Goal: Transaction & Acquisition: Purchase product/service

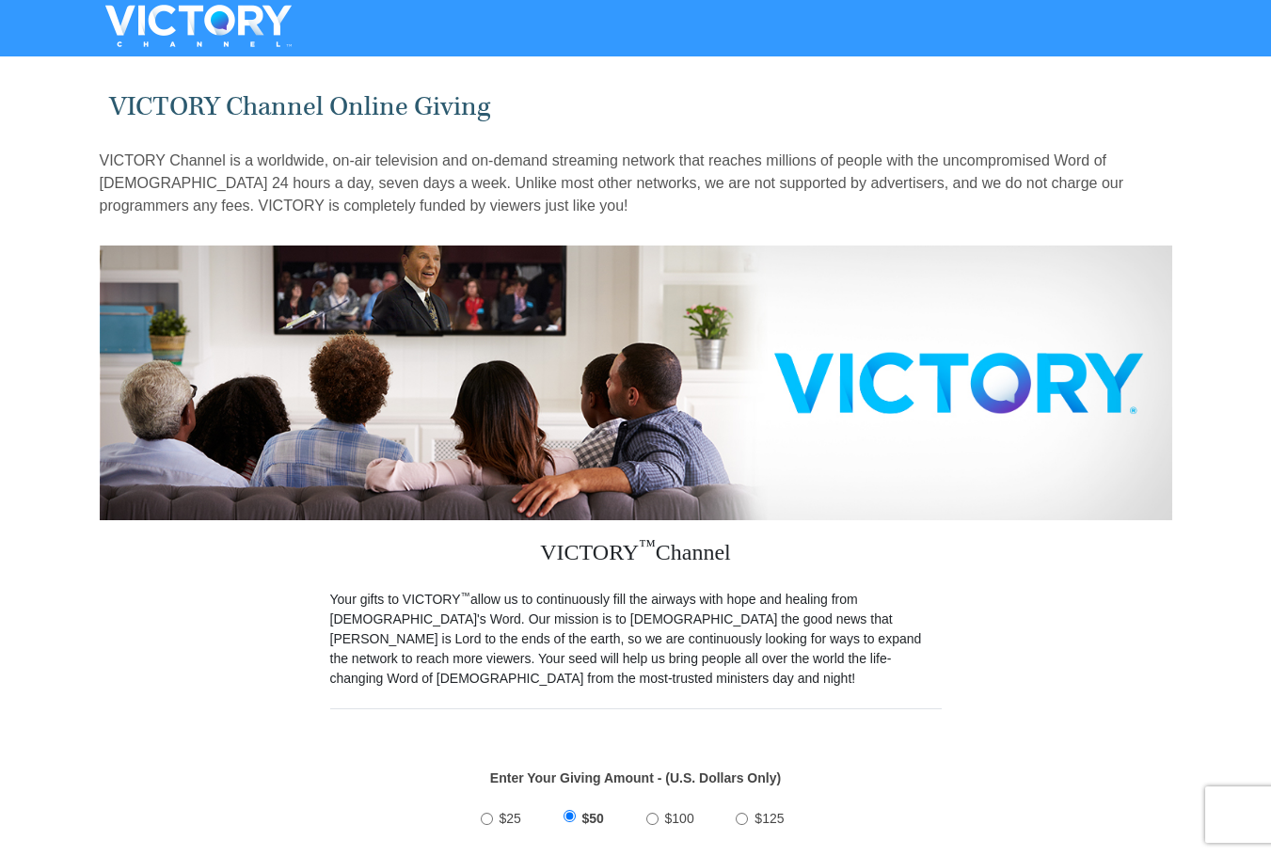
scroll to position [753, 0]
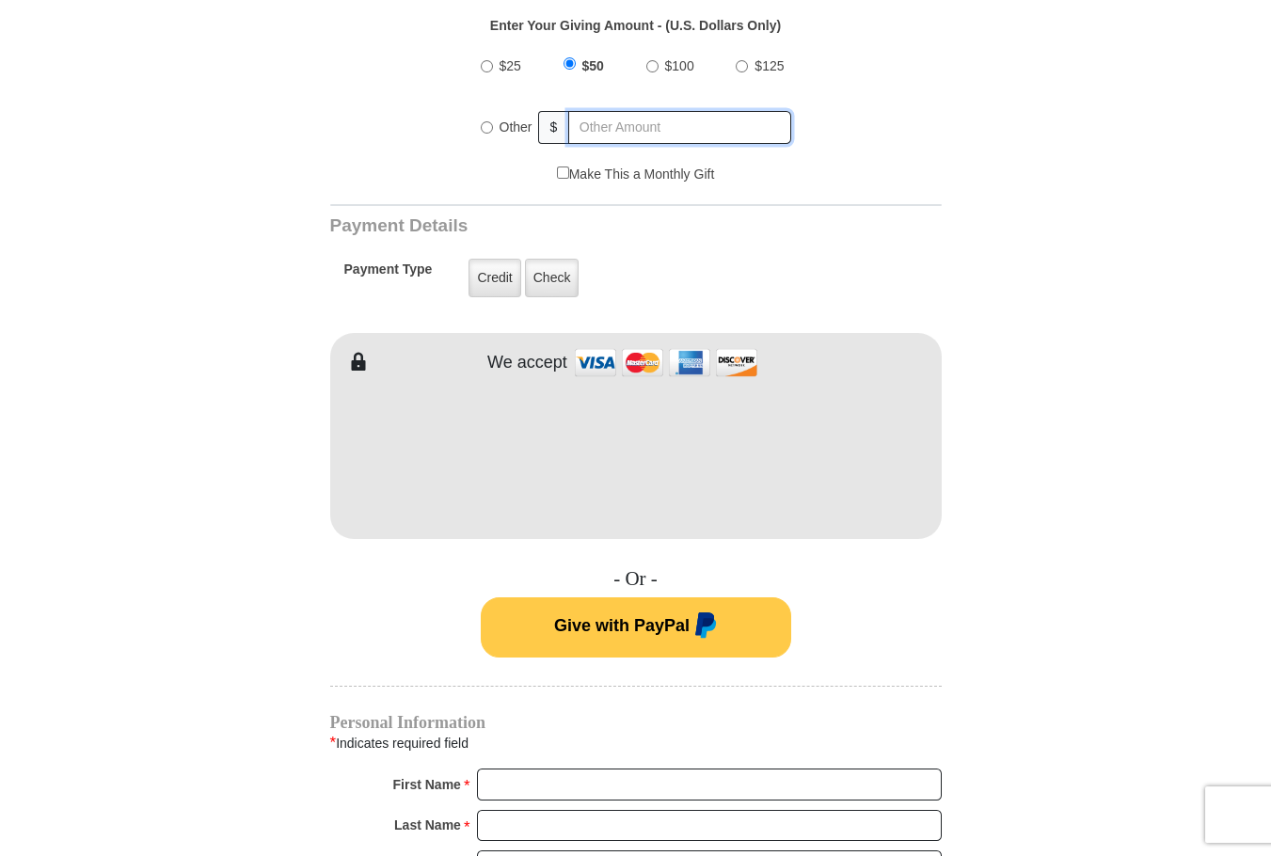
radio input "true"
click at [619, 111] on input "text" at bounding box center [681, 127] width 220 height 33
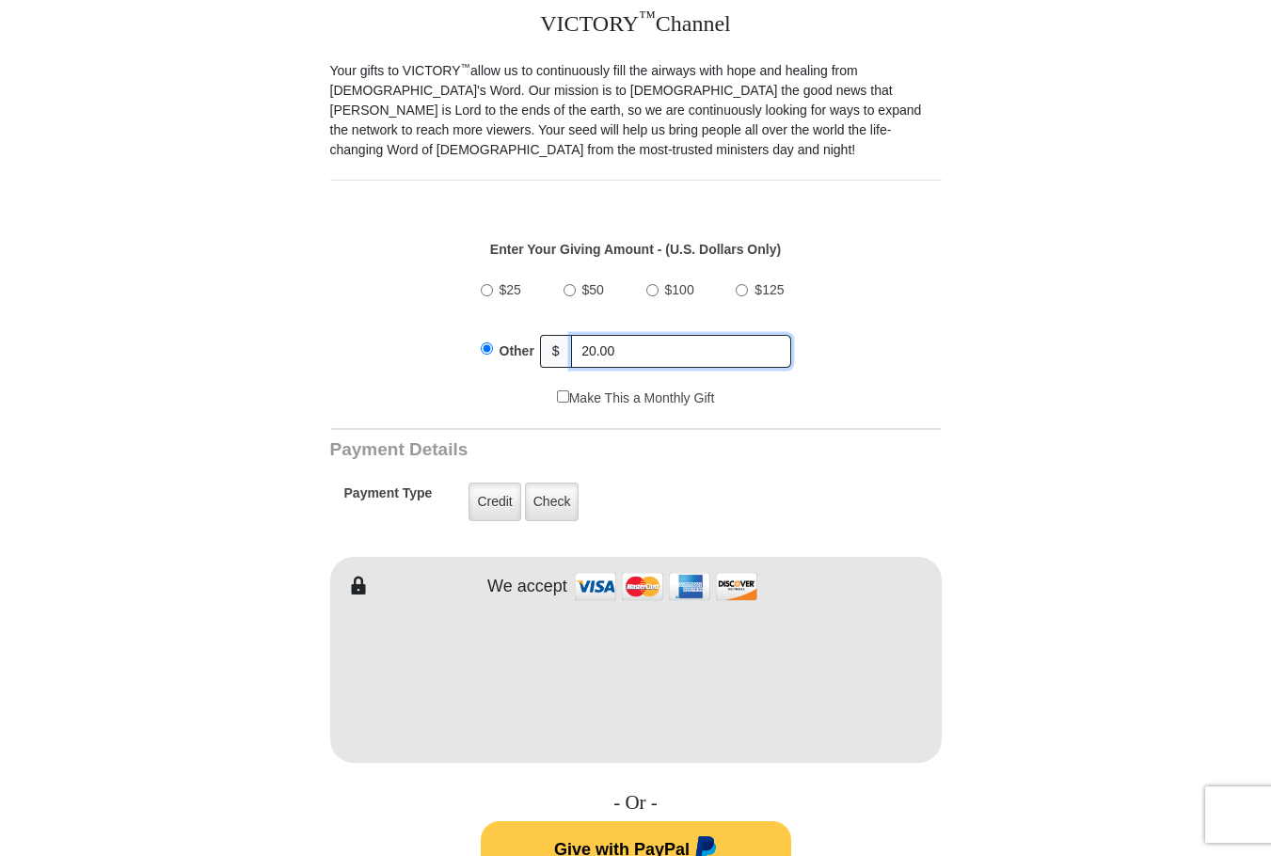
scroll to position [510, 0]
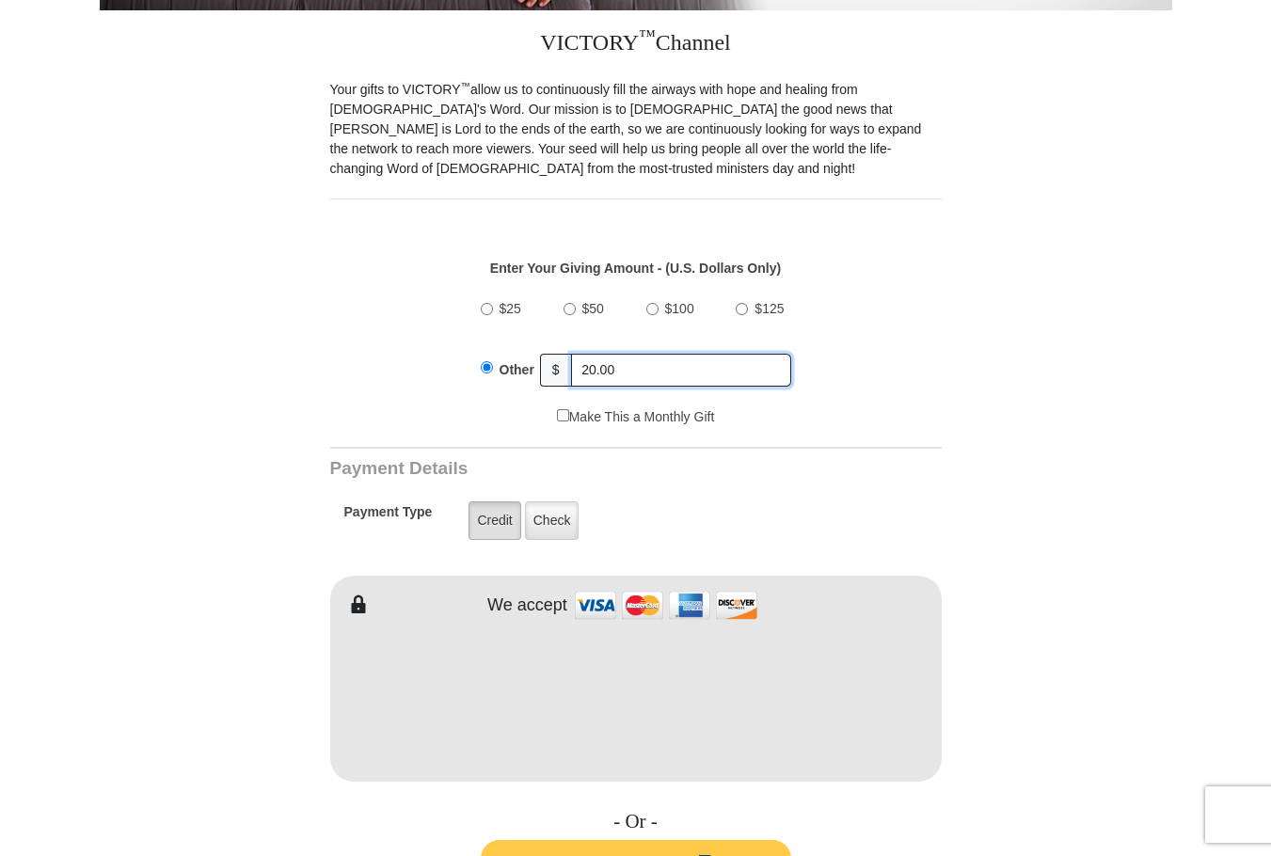
type input "20.00"
click at [494, 502] on label "Credit" at bounding box center [495, 521] width 52 height 39
click at [0, 0] on input "Credit" at bounding box center [0, 0] width 0 height 0
click at [1058, 729] on form "VICTORY Channel Online Giving VICTORY Channel is a worldwide, on-air television…" at bounding box center [636, 678] width 1073 height 2251
click at [1120, 722] on form "VICTORY Channel Online Giving VICTORY Channel is a worldwide, on-air television…" at bounding box center [636, 678] width 1073 height 2251
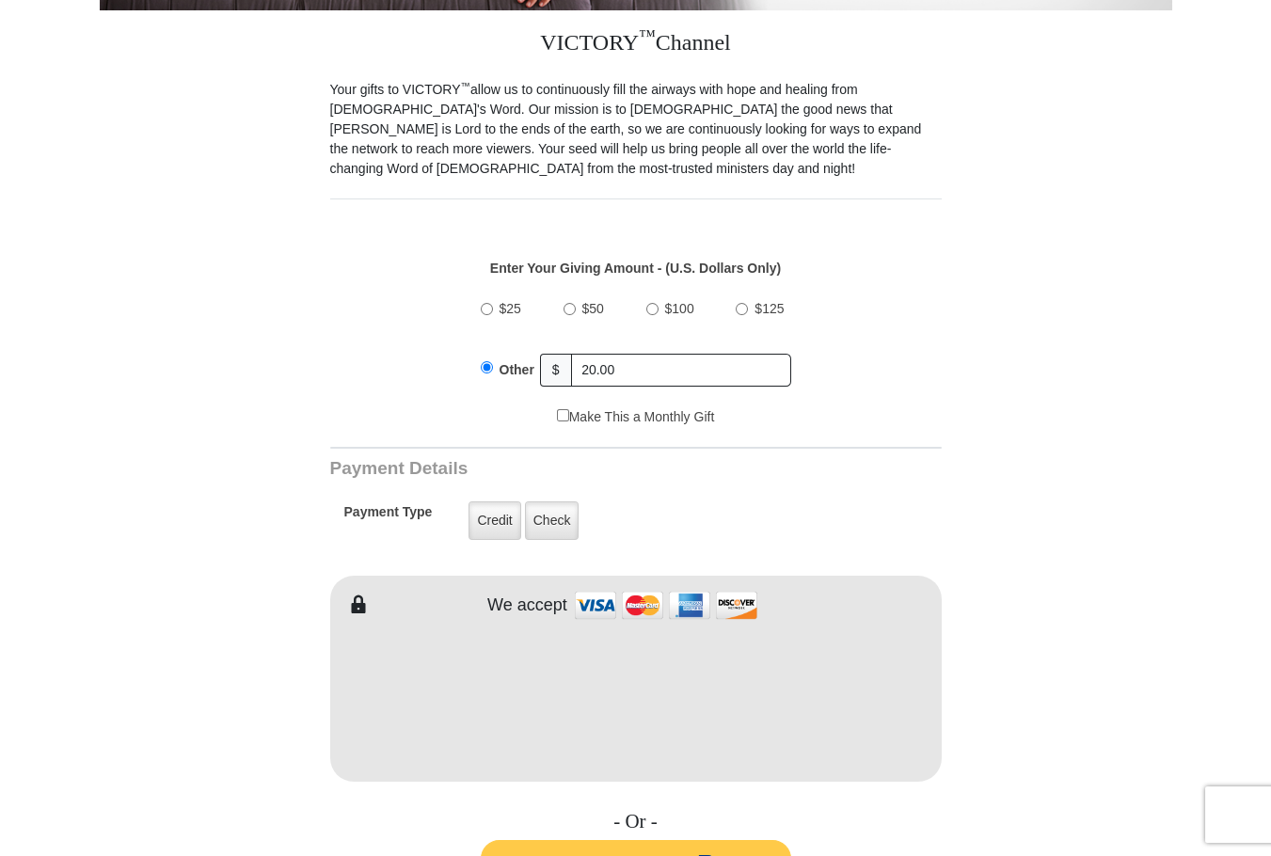
drag, startPoint x: 1268, startPoint y: 341, endPoint x: 1275, endPoint y: 374, distance: 33.6
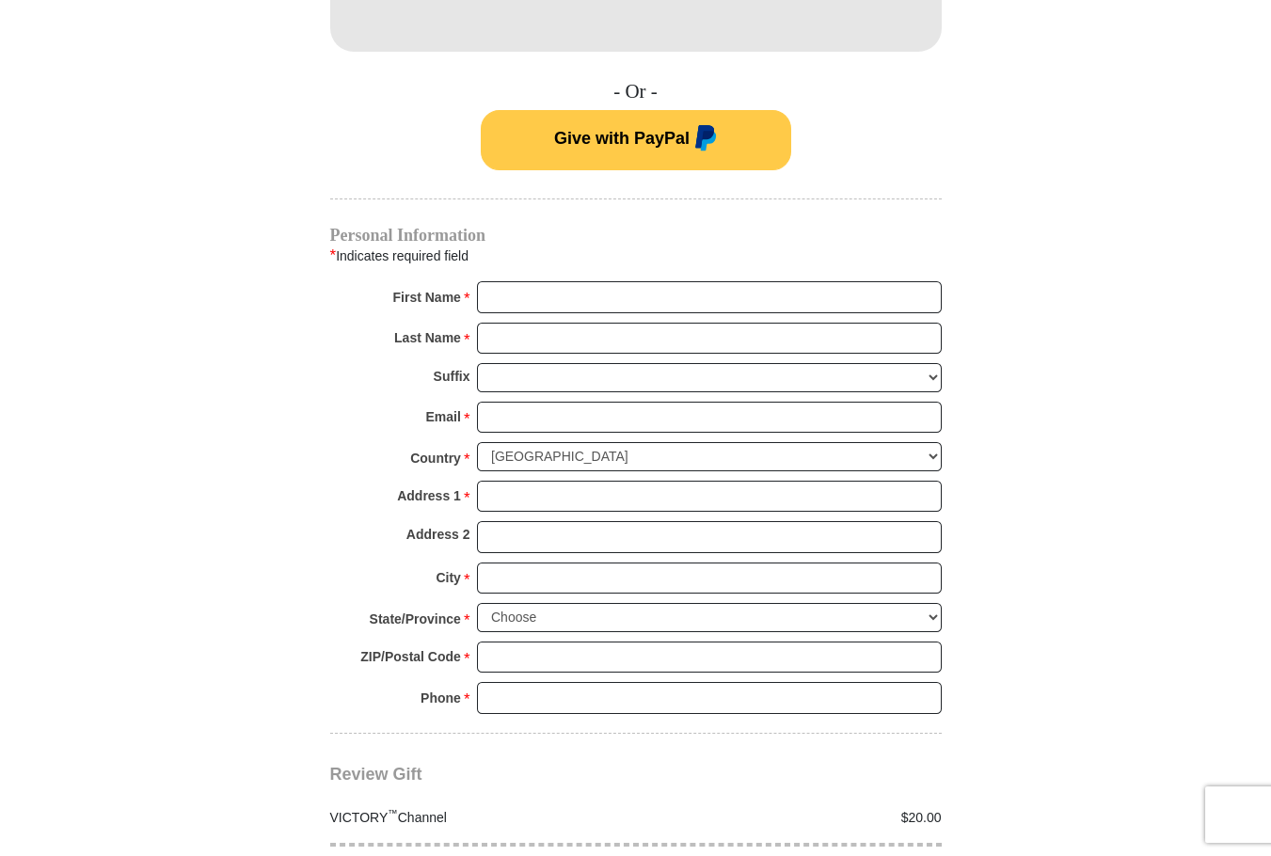
scroll to position [1255, 0]
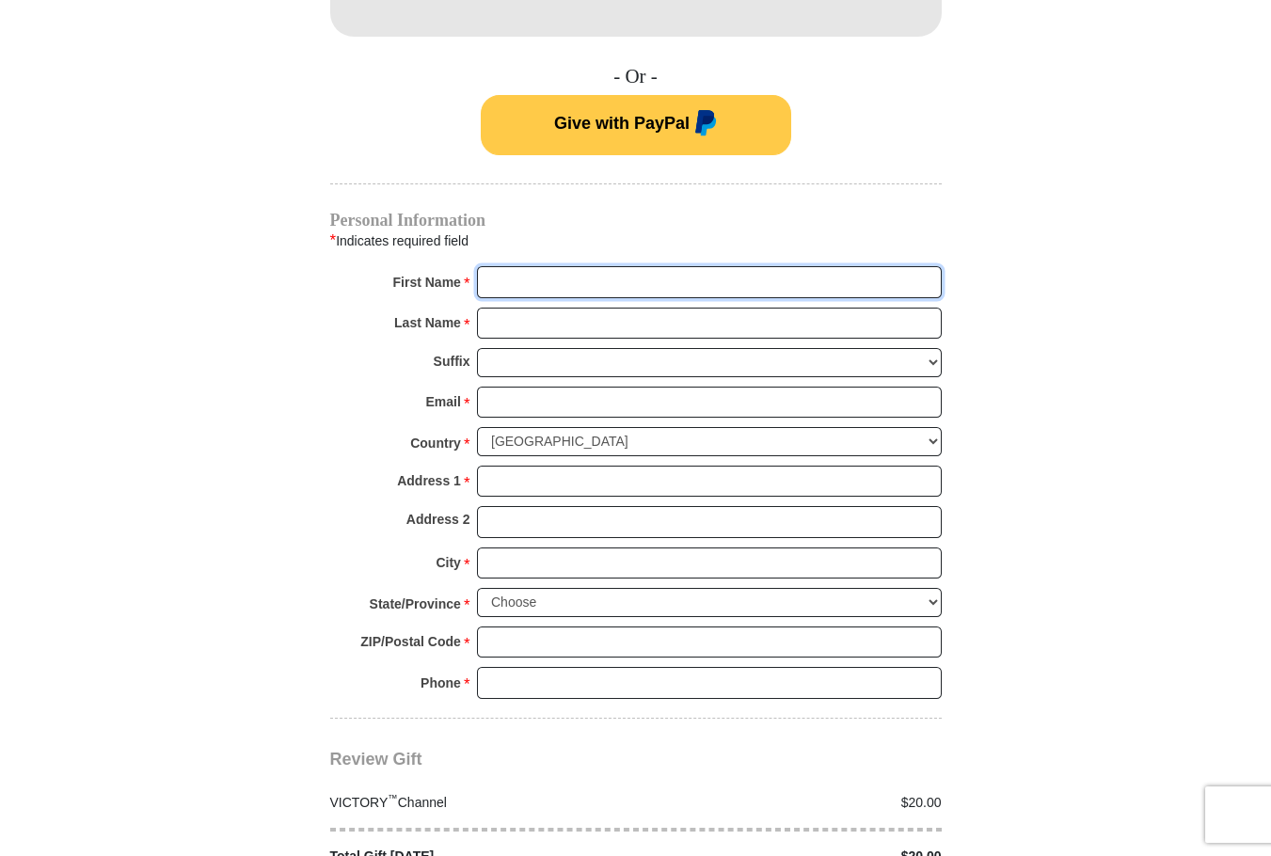
click at [493, 266] on input "First Name *" at bounding box center [709, 282] width 465 height 32
type input "Betty"
click at [506, 308] on input "Last Name *" at bounding box center [709, 324] width 465 height 32
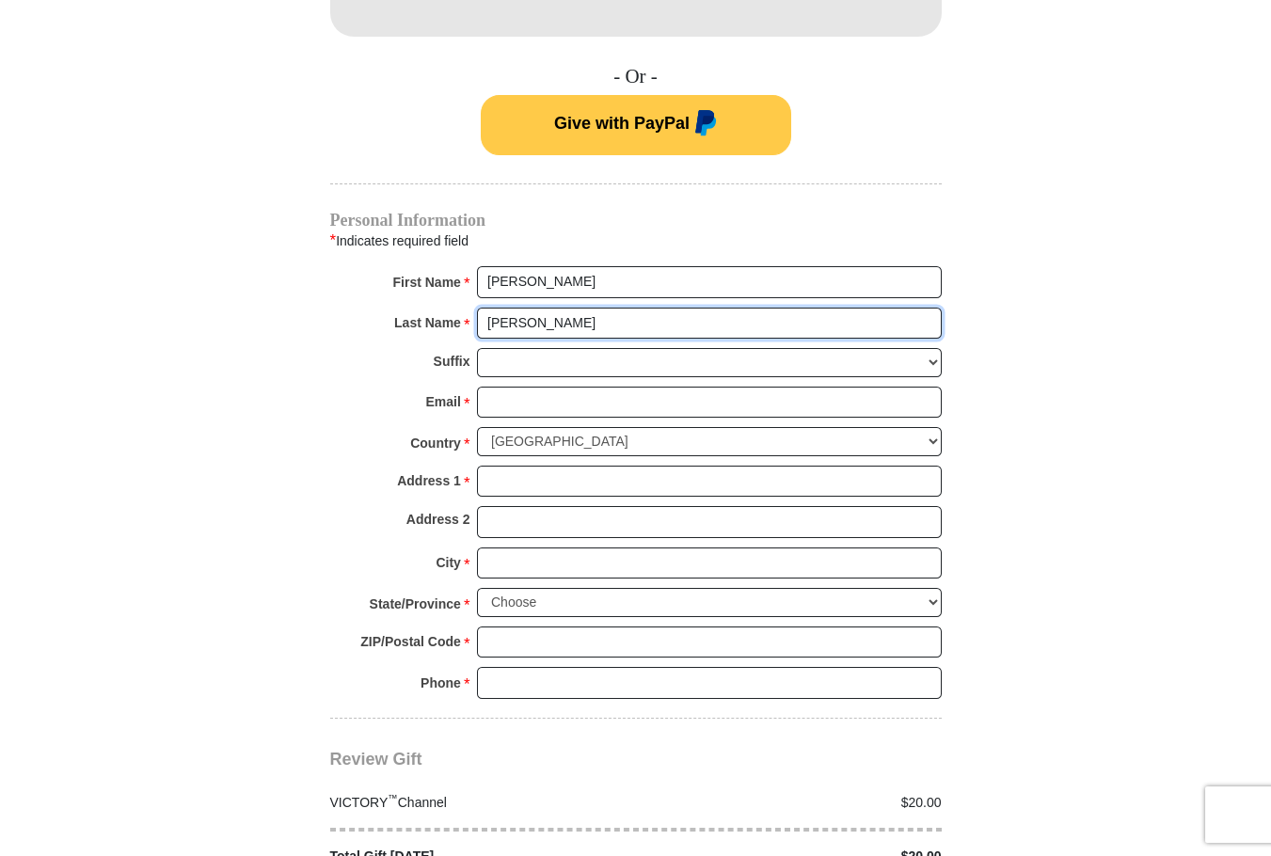
type input "Yeaman"
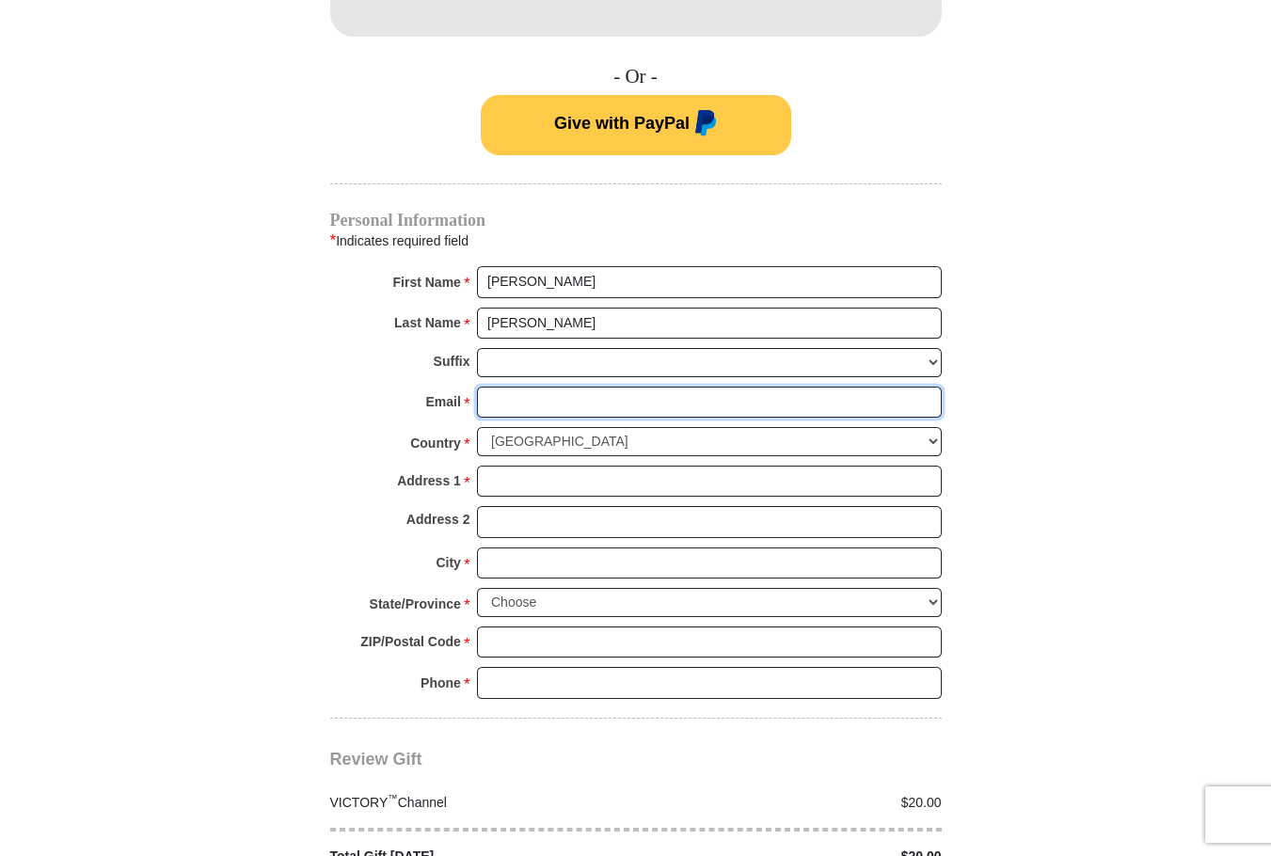
click at [545, 387] on input "Email *" at bounding box center [709, 403] width 465 height 32
type input "lvpnkbny12@yahoo.com"
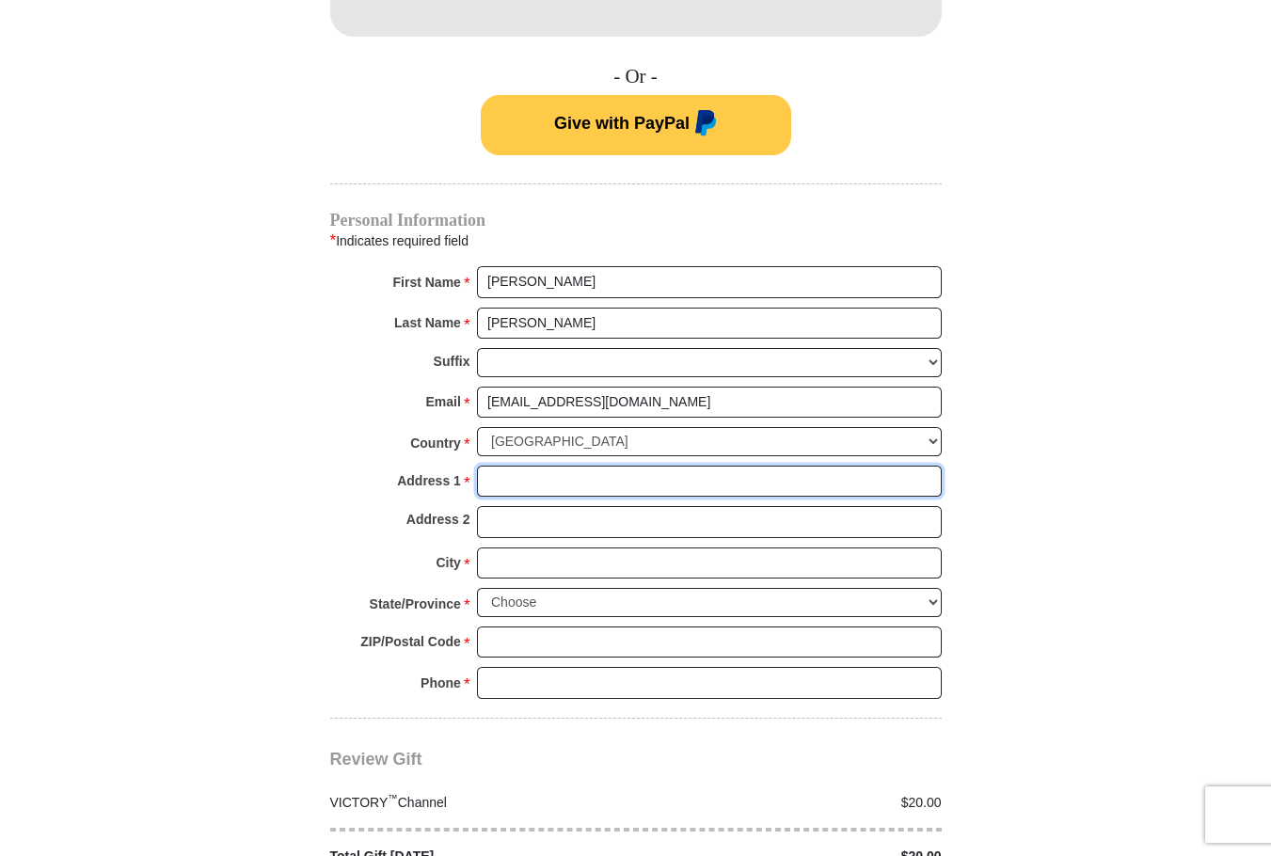
click at [502, 466] on input "Address 1 *" at bounding box center [709, 482] width 465 height 32
type input "625 W. Sample Ave."
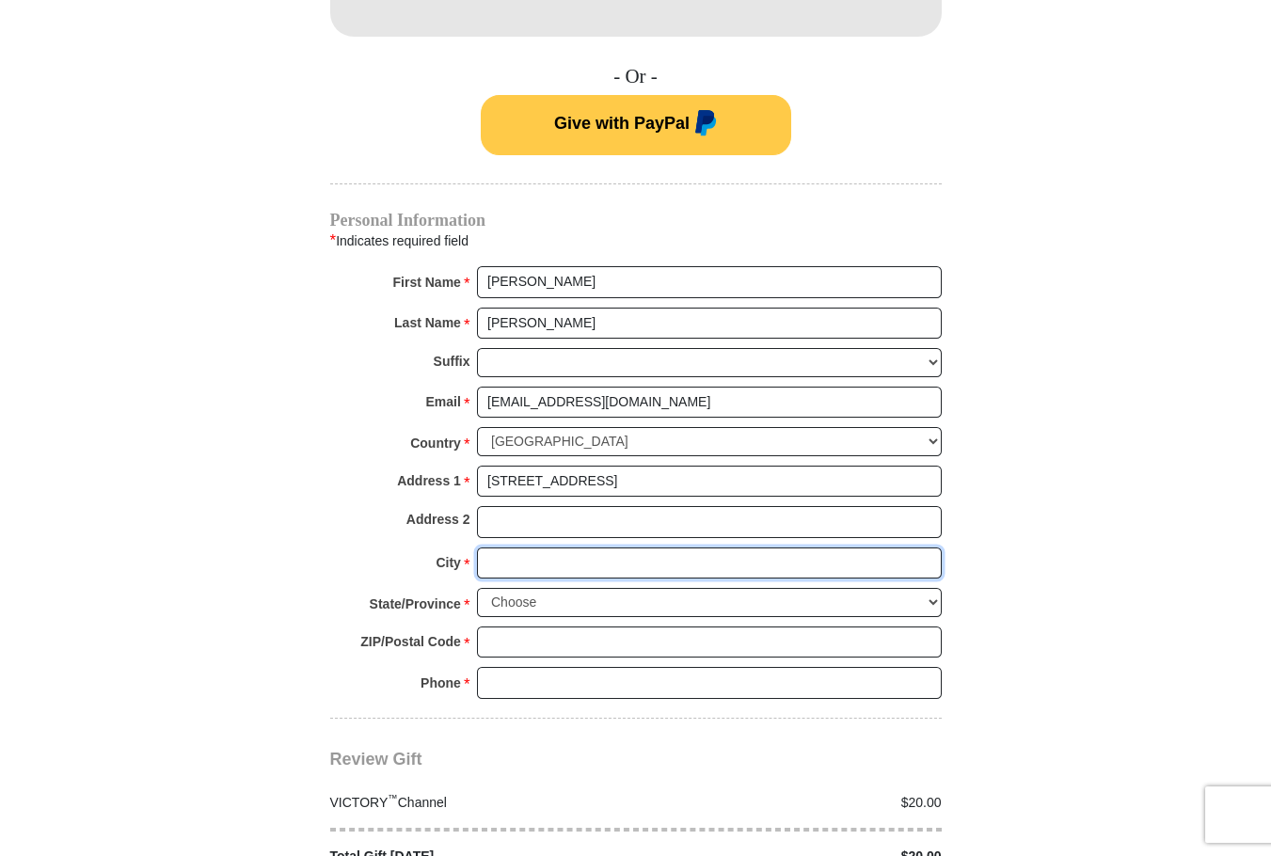
click at [500, 548] on input "City *" at bounding box center [709, 564] width 465 height 32
type input "Fresno"
click at [927, 588] on select "Choose Alabama Alaska American Samoa Arizona Arkansas Armed Forces Americas Arm…" at bounding box center [709, 602] width 465 height 29
select select "CA"
click at [477, 588] on select "Choose Alabama Alaska American Samoa Arizona Arkansas Armed Forces Americas Arm…" at bounding box center [709, 602] width 465 height 29
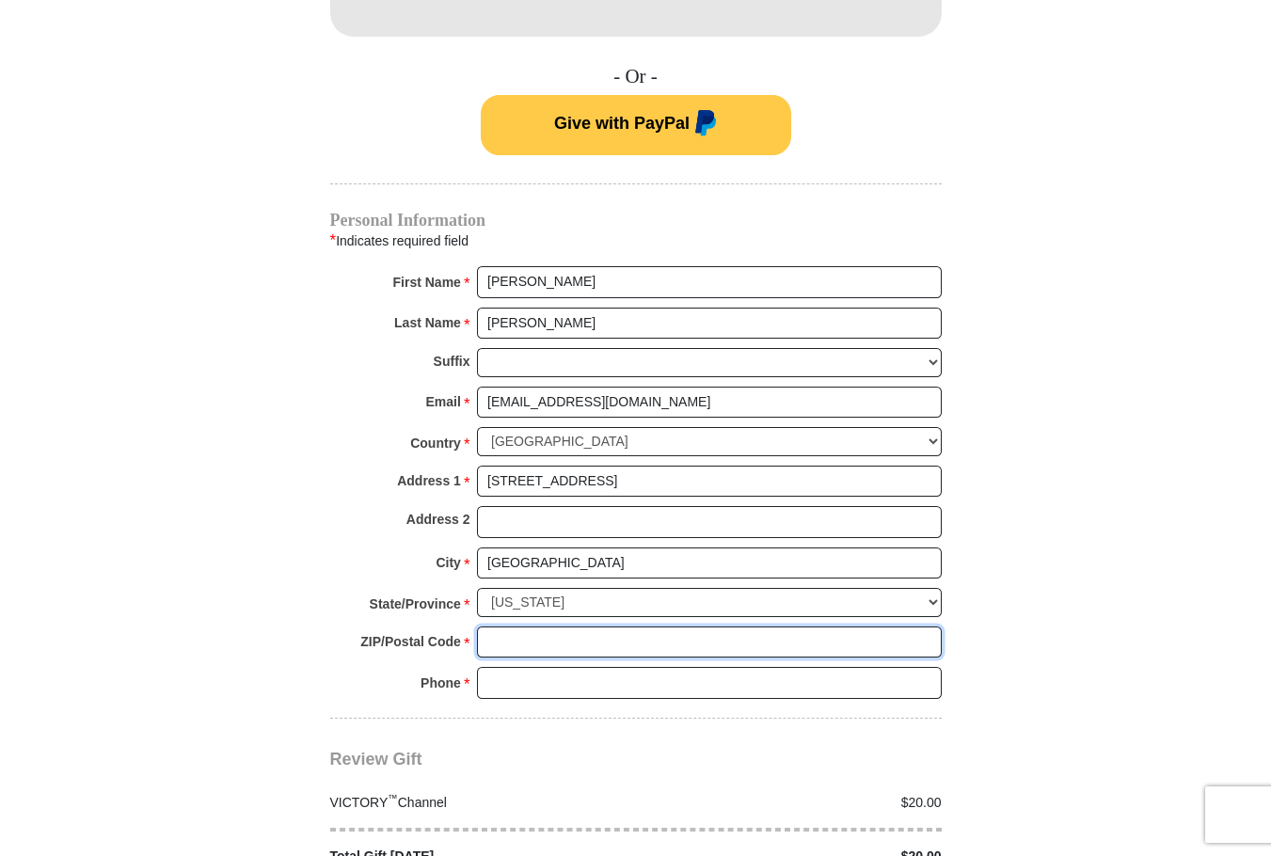
click at [510, 627] on input "ZIP/Postal Code *" at bounding box center [709, 643] width 465 height 32
type input "93704"
click at [554, 667] on input "Phone * *" at bounding box center [709, 683] width 465 height 32
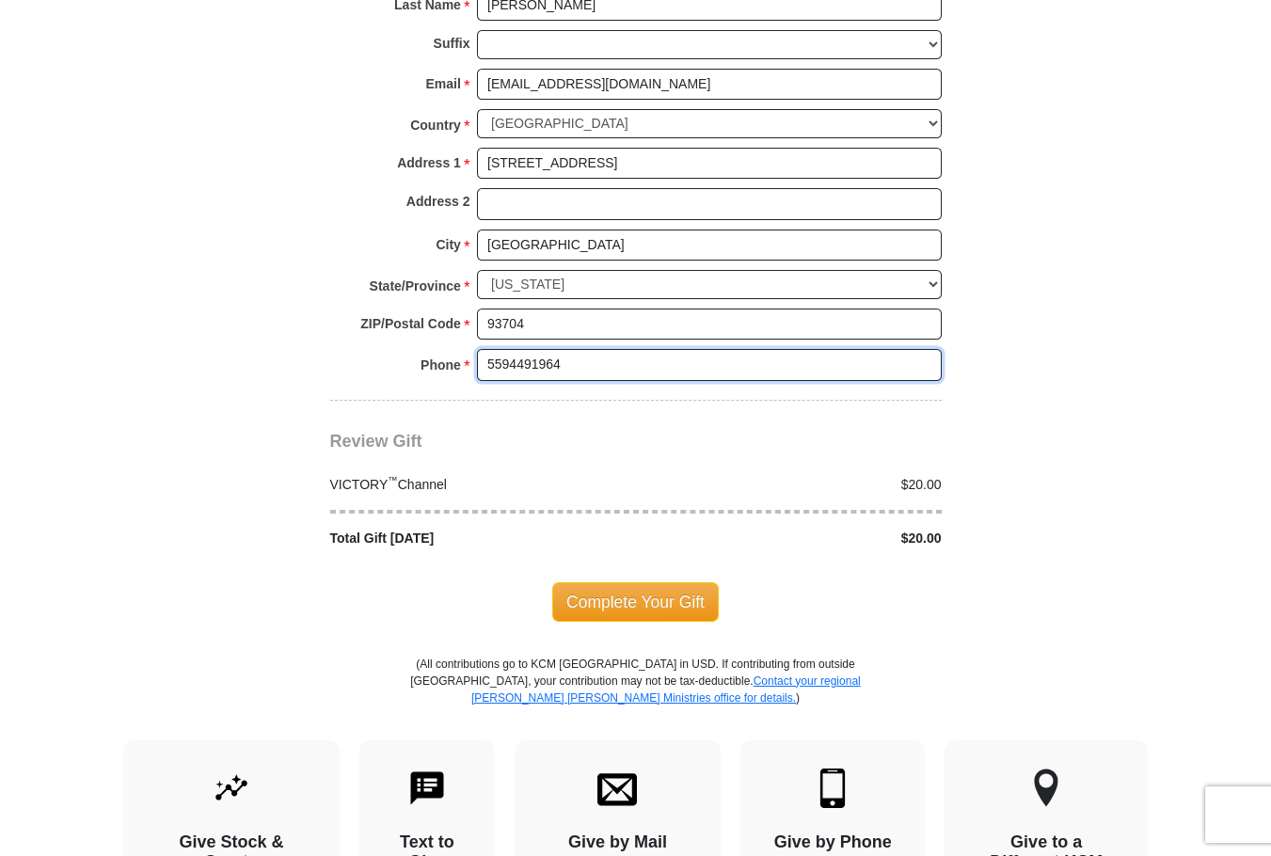
scroll to position [1611, 0]
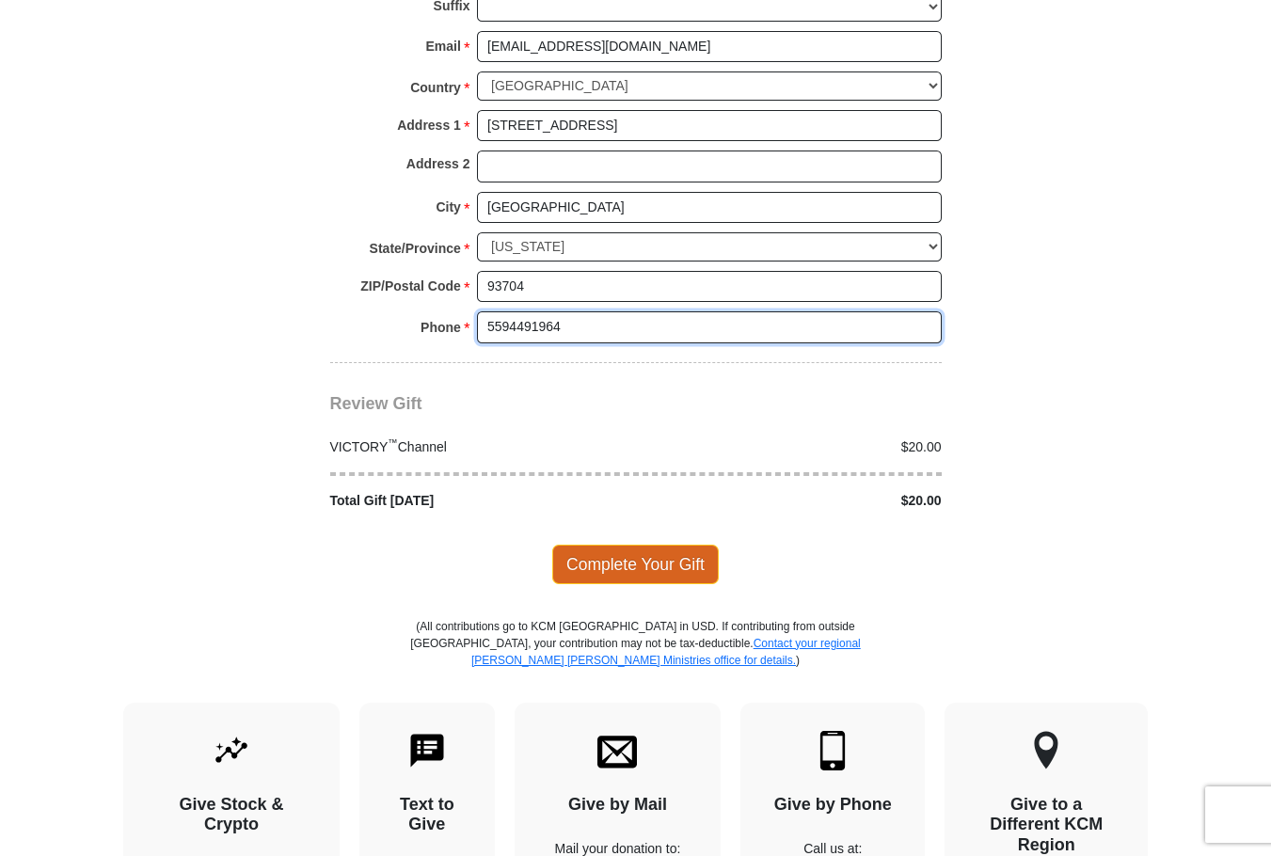
type input "5594491964"
click at [648, 545] on span "Complete Your Gift" at bounding box center [635, 565] width 167 height 40
